Goal: Navigation & Orientation: Find specific page/section

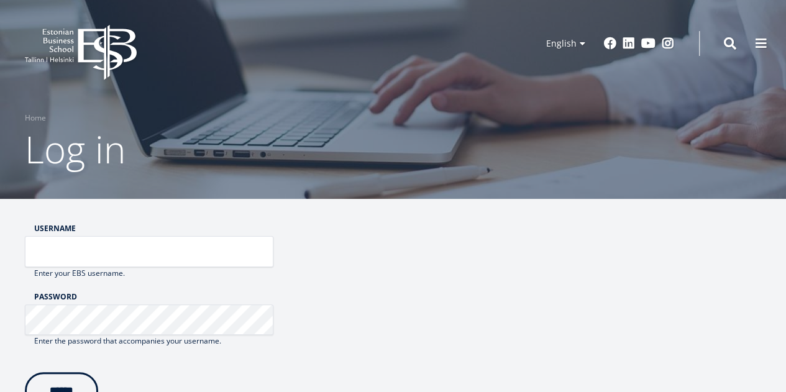
click at [221, 251] on input "Username" at bounding box center [149, 251] width 249 height 31
click at [76, 67] on icon "EBS Logo Created with Sketch." at bounding box center [81, 52] width 112 height 55
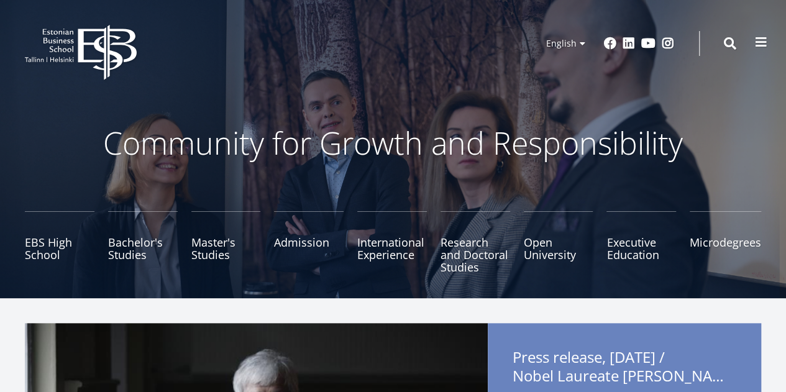
click at [755, 46] on span at bounding box center [761, 42] width 12 height 12
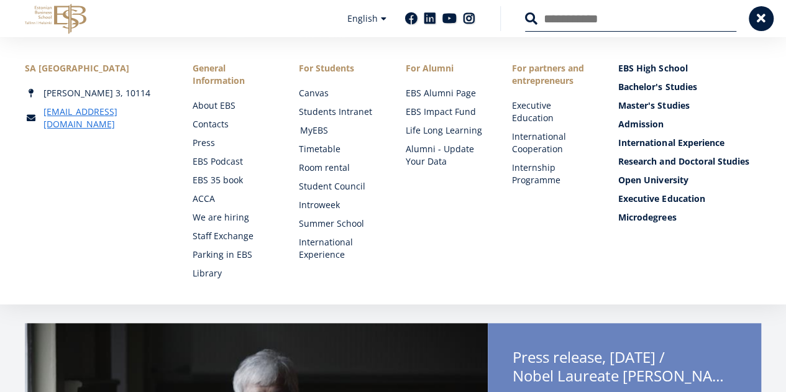
click at [299, 132] on li "MyEBS" at bounding box center [339, 130] width 81 height 12
click at [311, 130] on link "MyEBS" at bounding box center [340, 130] width 81 height 12
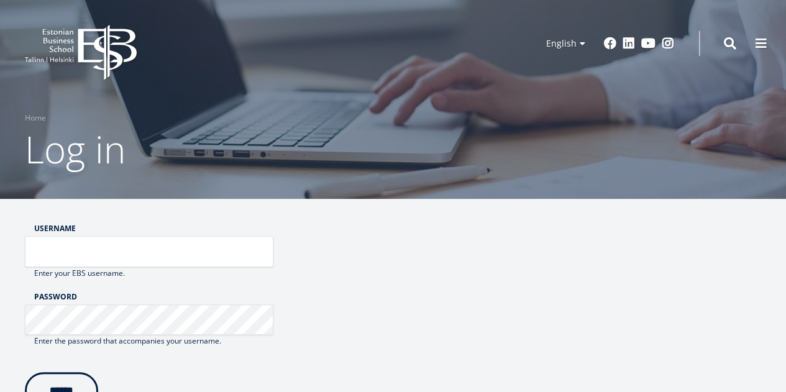
drag, startPoint x: 0, startPoint y: 0, endPoint x: 205, endPoint y: 45, distance: 210.1
click at [205, 45] on div "EBS Logo Created with Sketch. Kasutaja konto menüü Log in Estonian Estonian Eng…" at bounding box center [393, 43] width 786 height 37
click at [114, 42] on icon "EBS Logo Created with Sketch." at bounding box center [81, 52] width 112 height 55
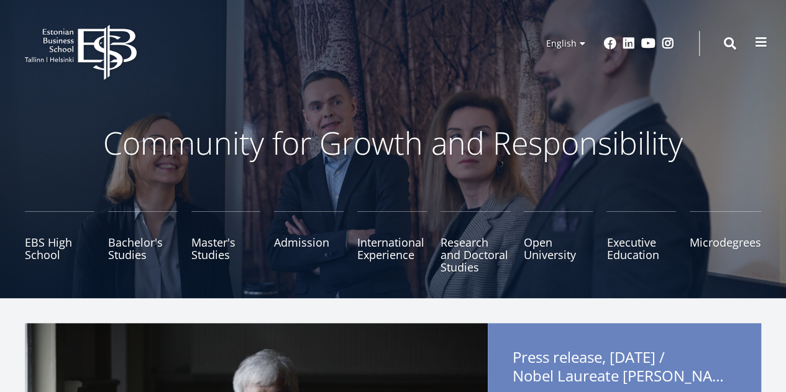
click at [763, 39] on span at bounding box center [761, 42] width 12 height 12
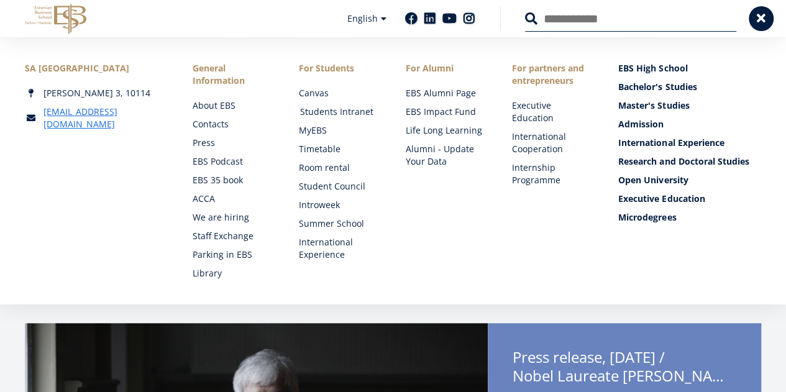
click at [326, 109] on link "Students Intranet" at bounding box center [340, 112] width 81 height 12
